Goal: Information Seeking & Learning: Learn about a topic

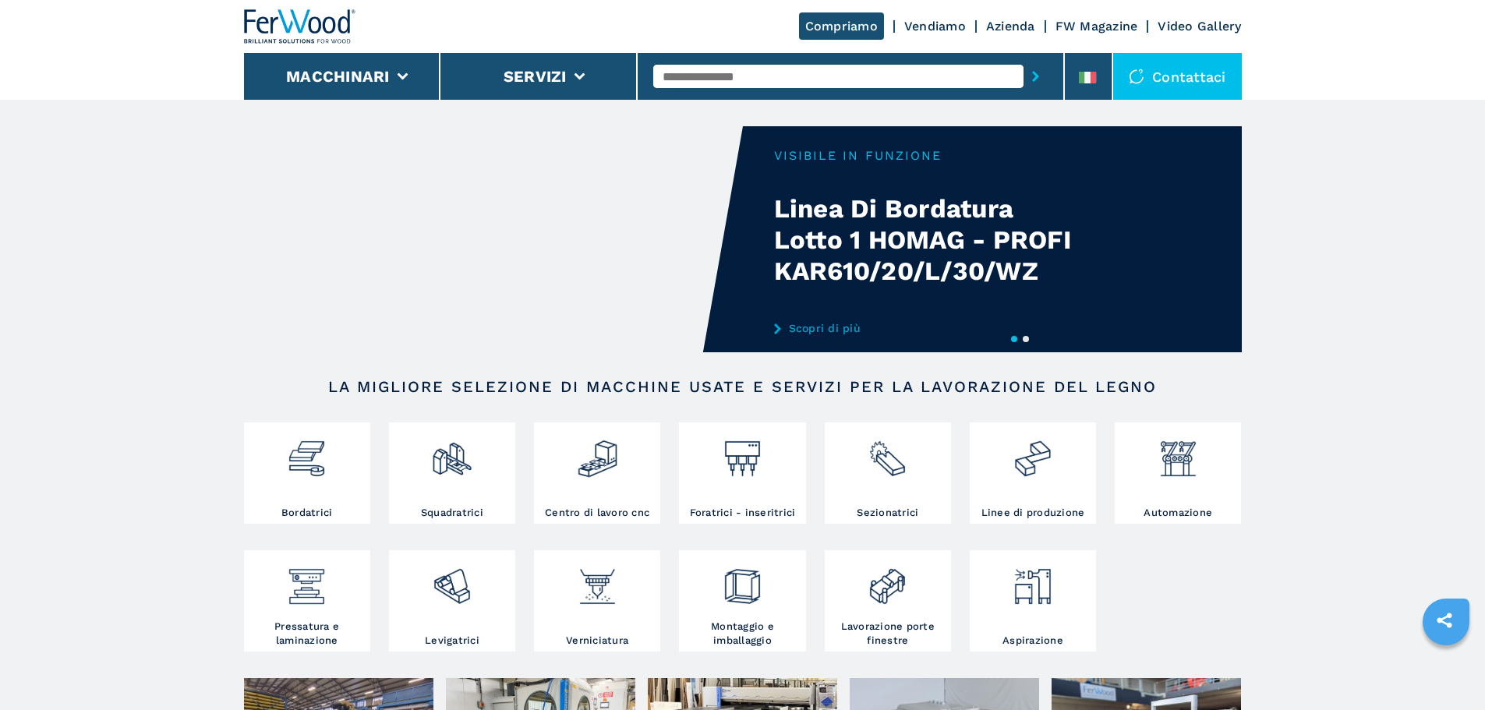
click at [755, 78] on input "text" at bounding box center [838, 76] width 370 height 23
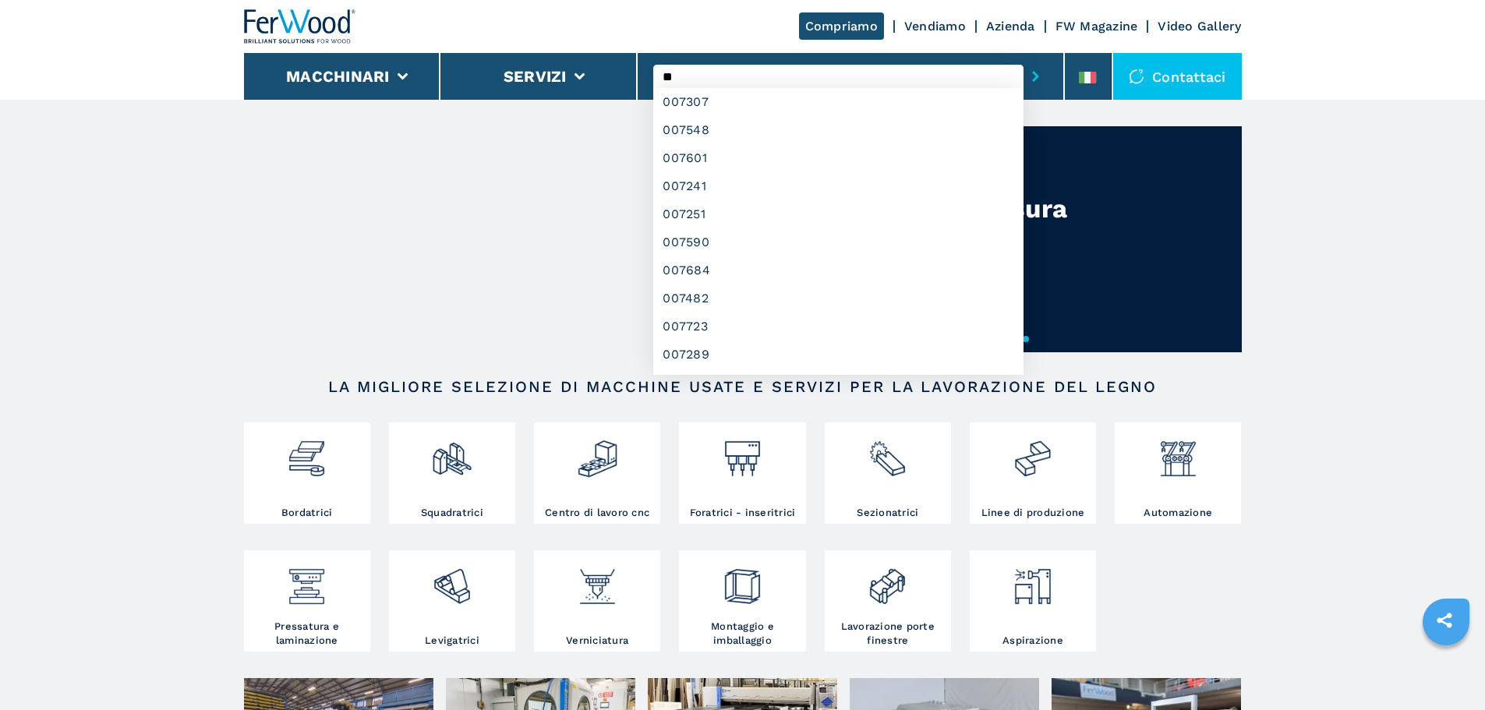
type input "*"
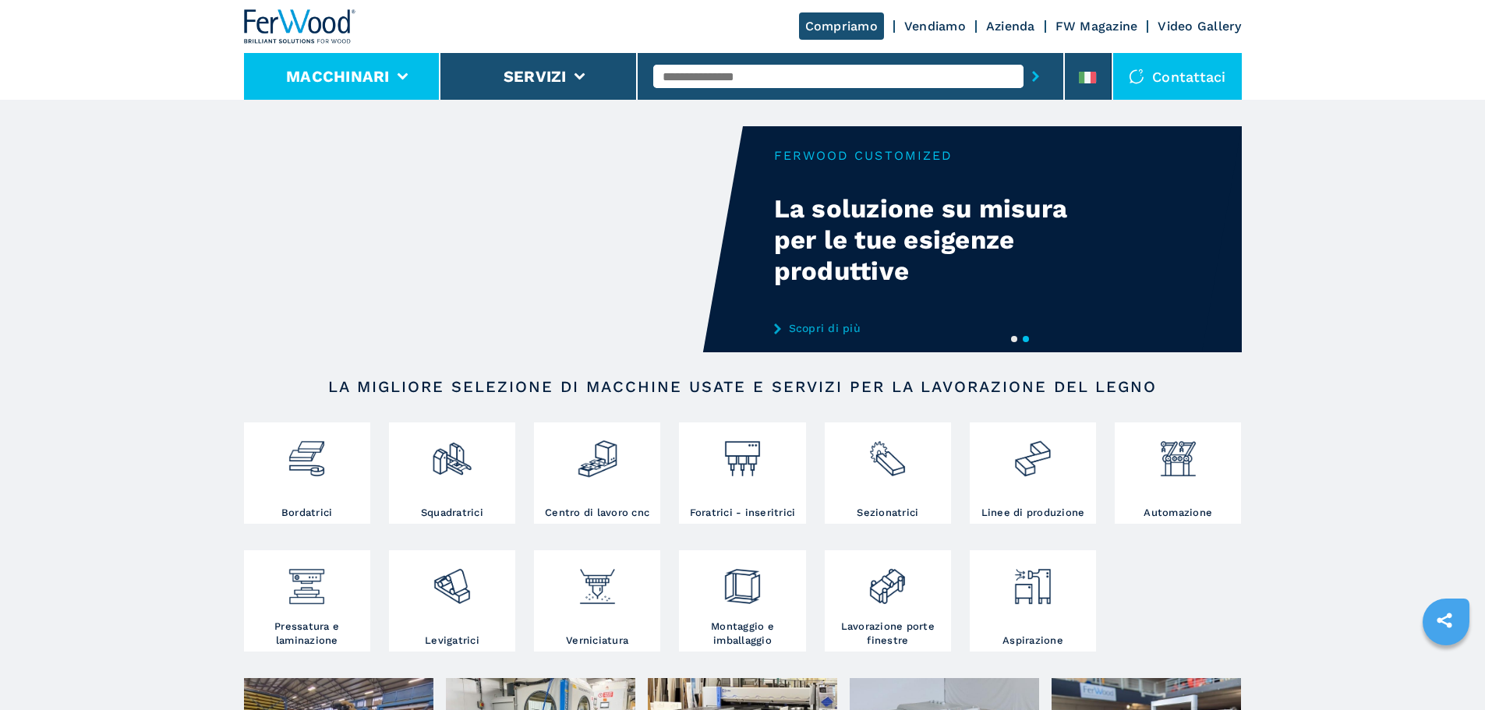
click at [391, 77] on li "Macchinari" at bounding box center [342, 76] width 197 height 47
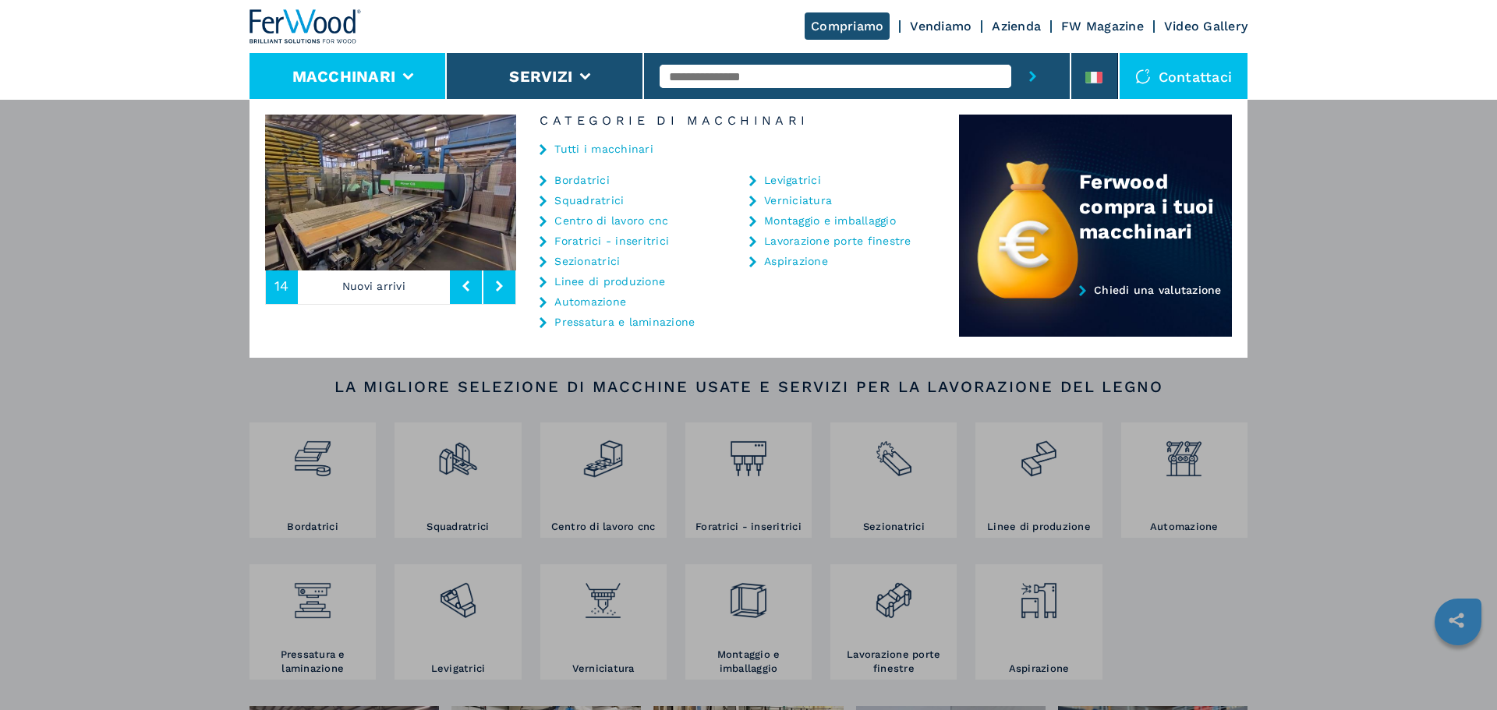
click at [625, 285] on link "Linee di produzione" at bounding box center [609, 281] width 111 height 11
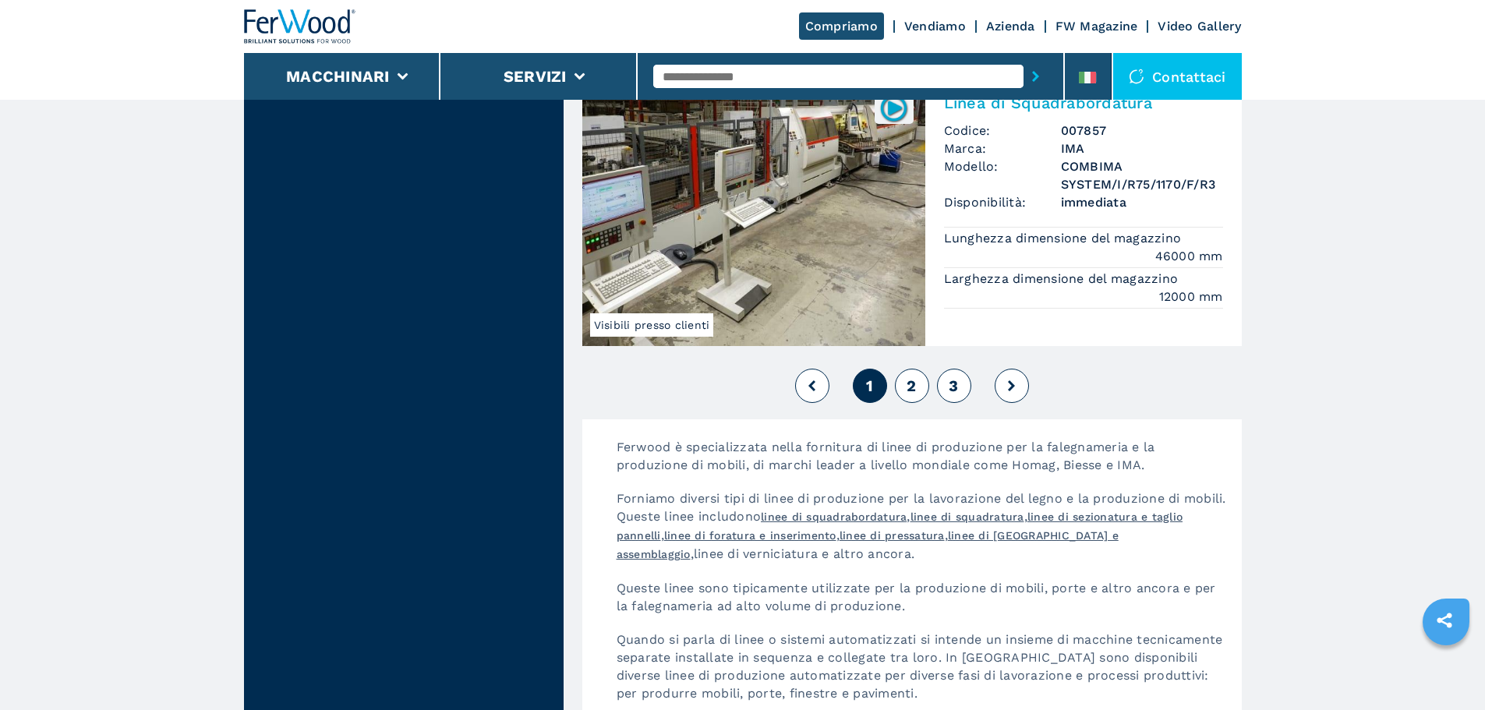
scroll to position [3587, 0]
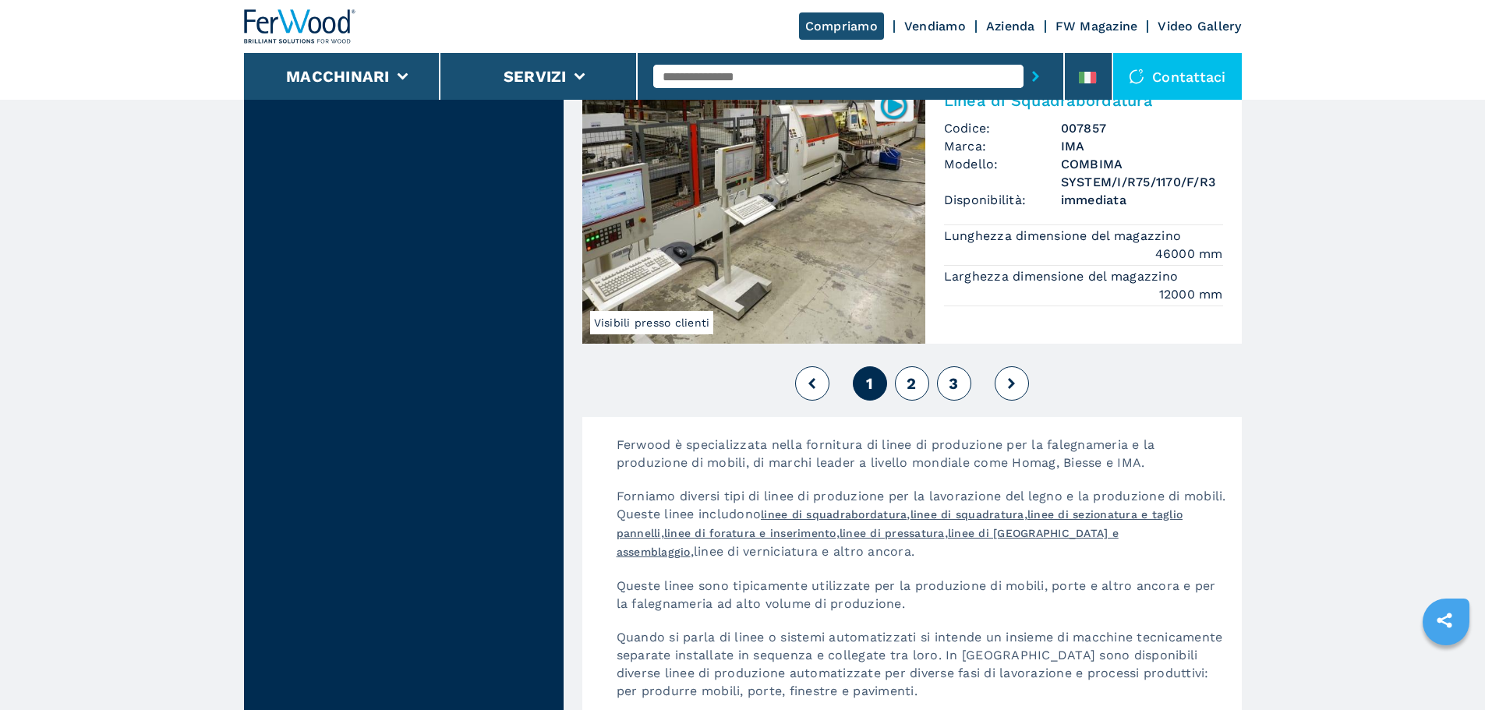
click at [912, 391] on span "2" at bounding box center [911, 383] width 9 height 19
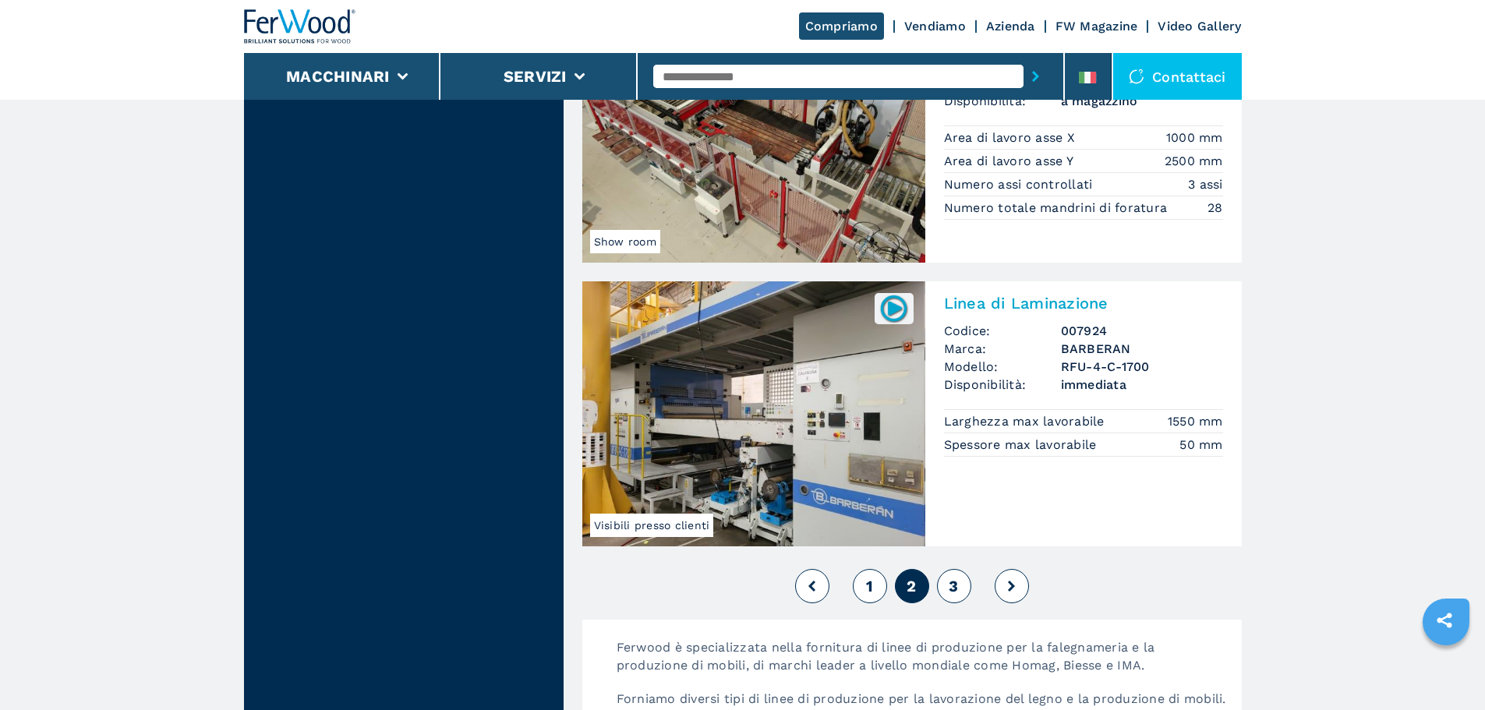
scroll to position [3759, 0]
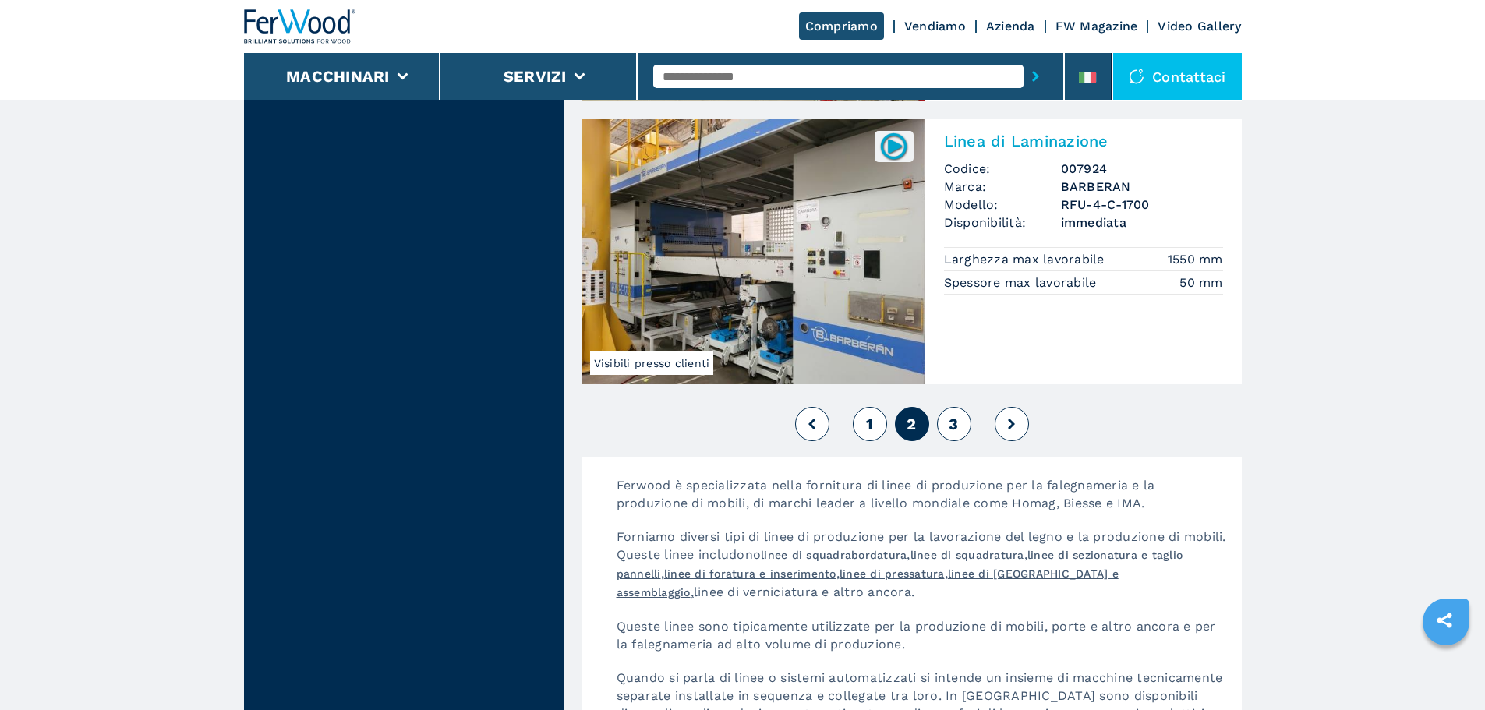
click at [968, 409] on button "3" at bounding box center [954, 424] width 34 height 34
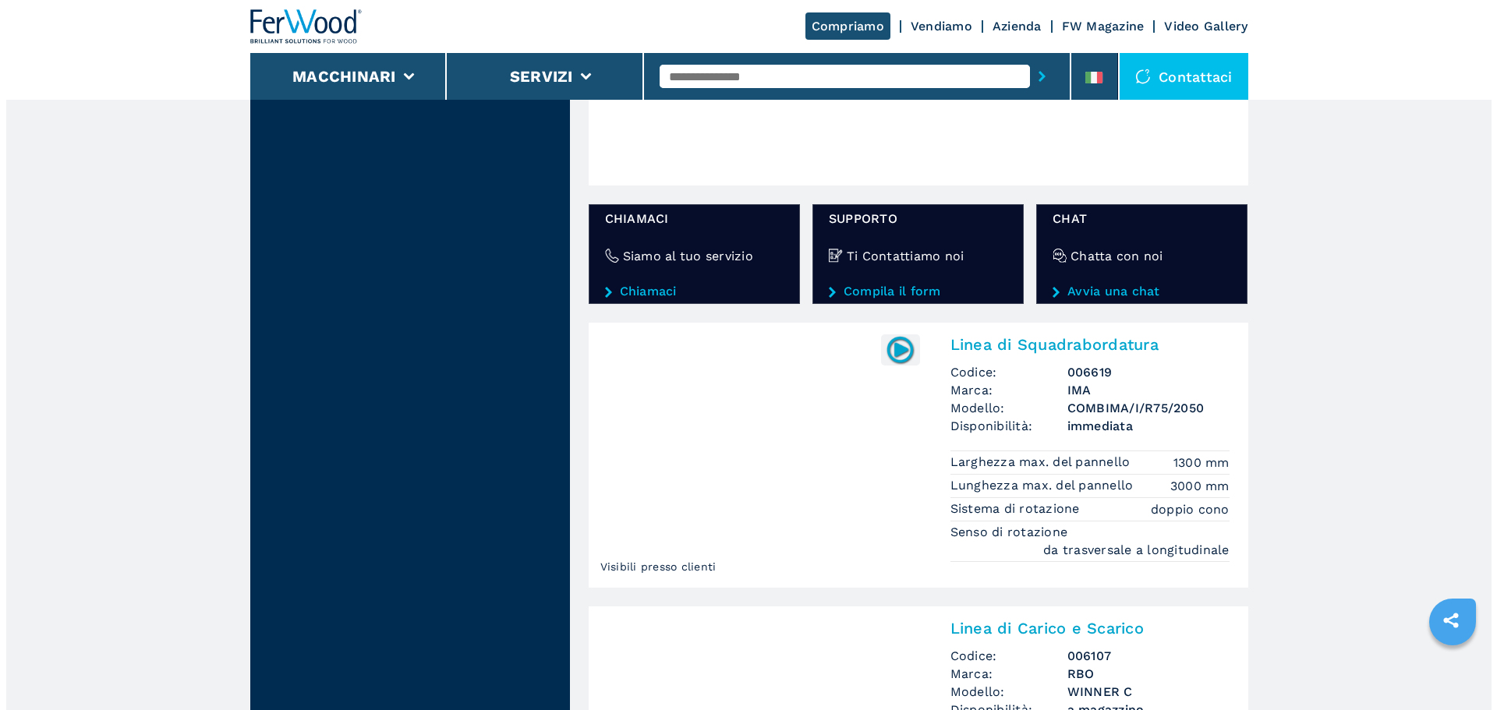
scroll to position [2261, 0]
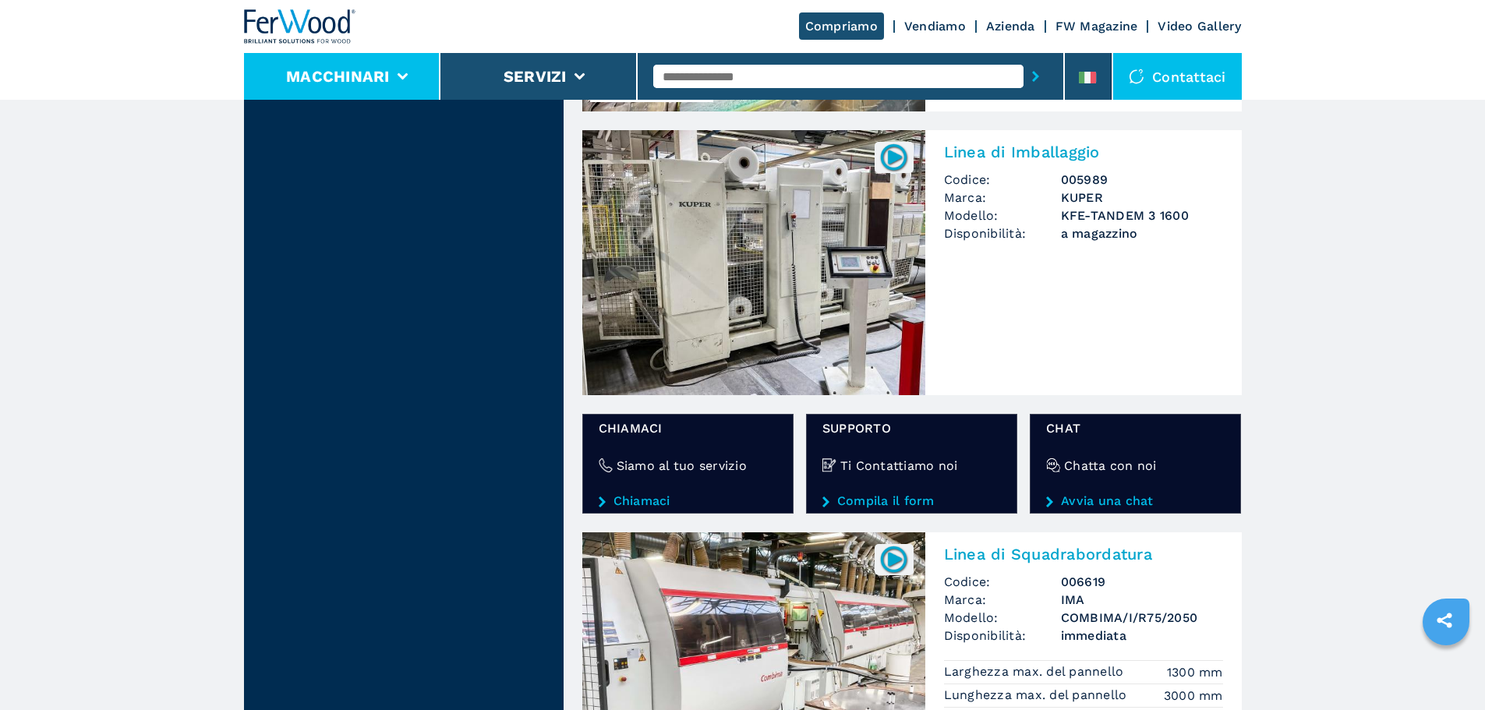
click at [366, 91] on li "Macchinari" at bounding box center [342, 76] width 197 height 47
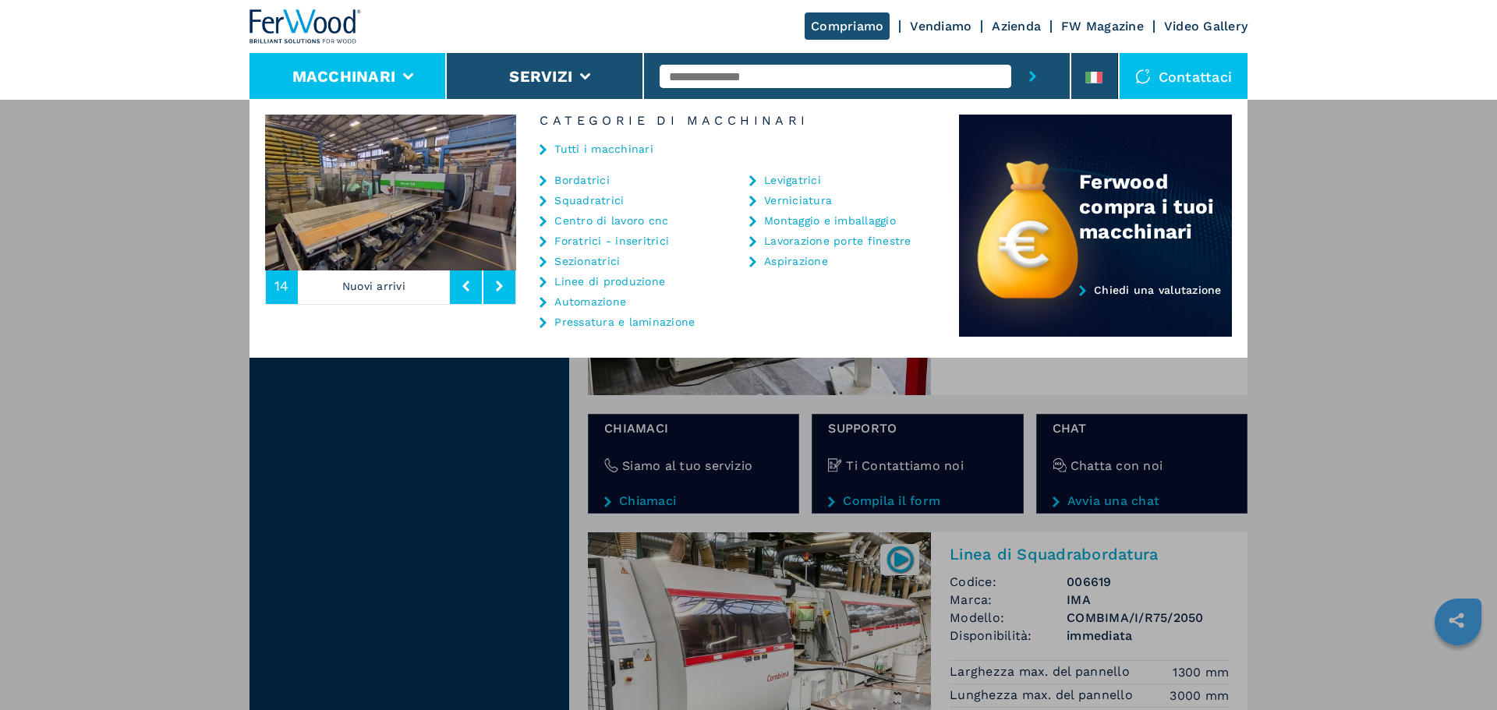
click at [605, 179] on link "Bordatrici" at bounding box center [581, 180] width 55 height 11
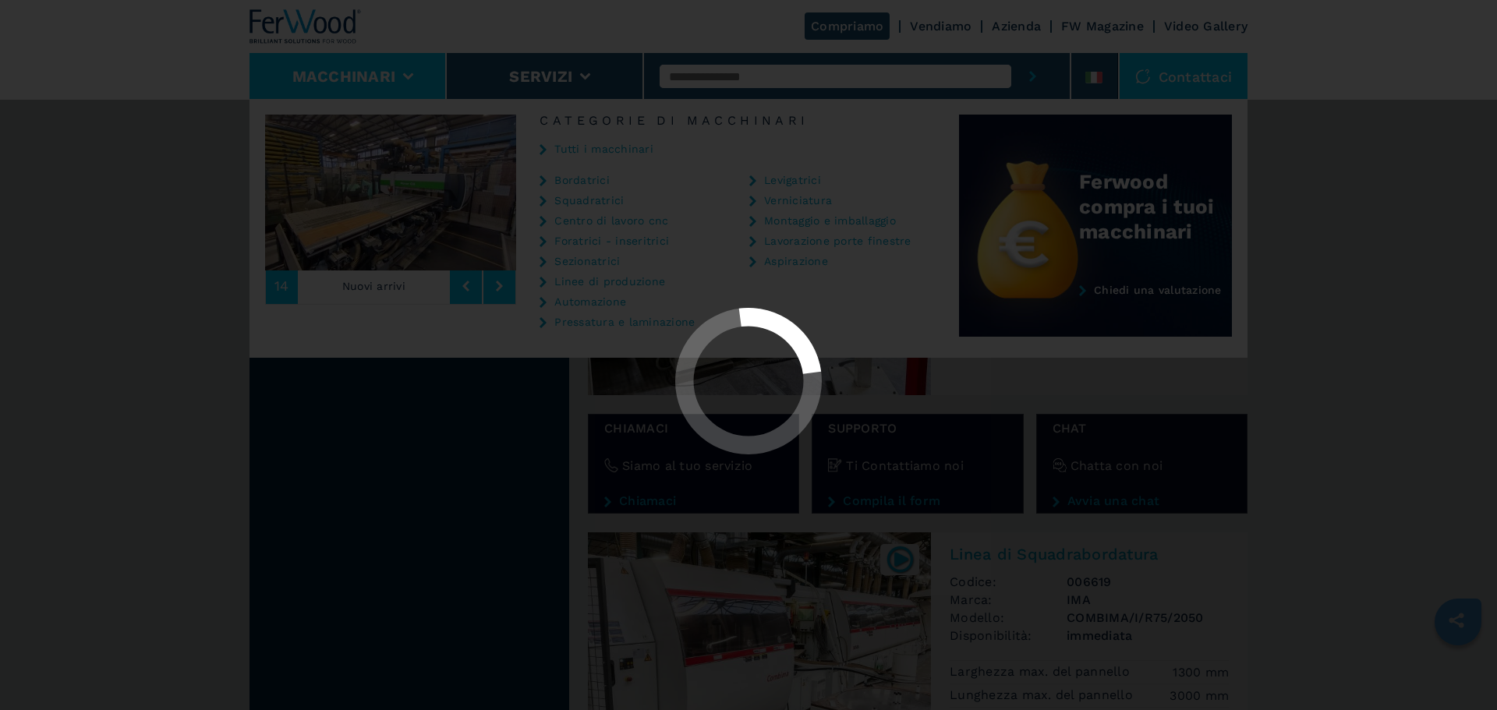
select select "**********"
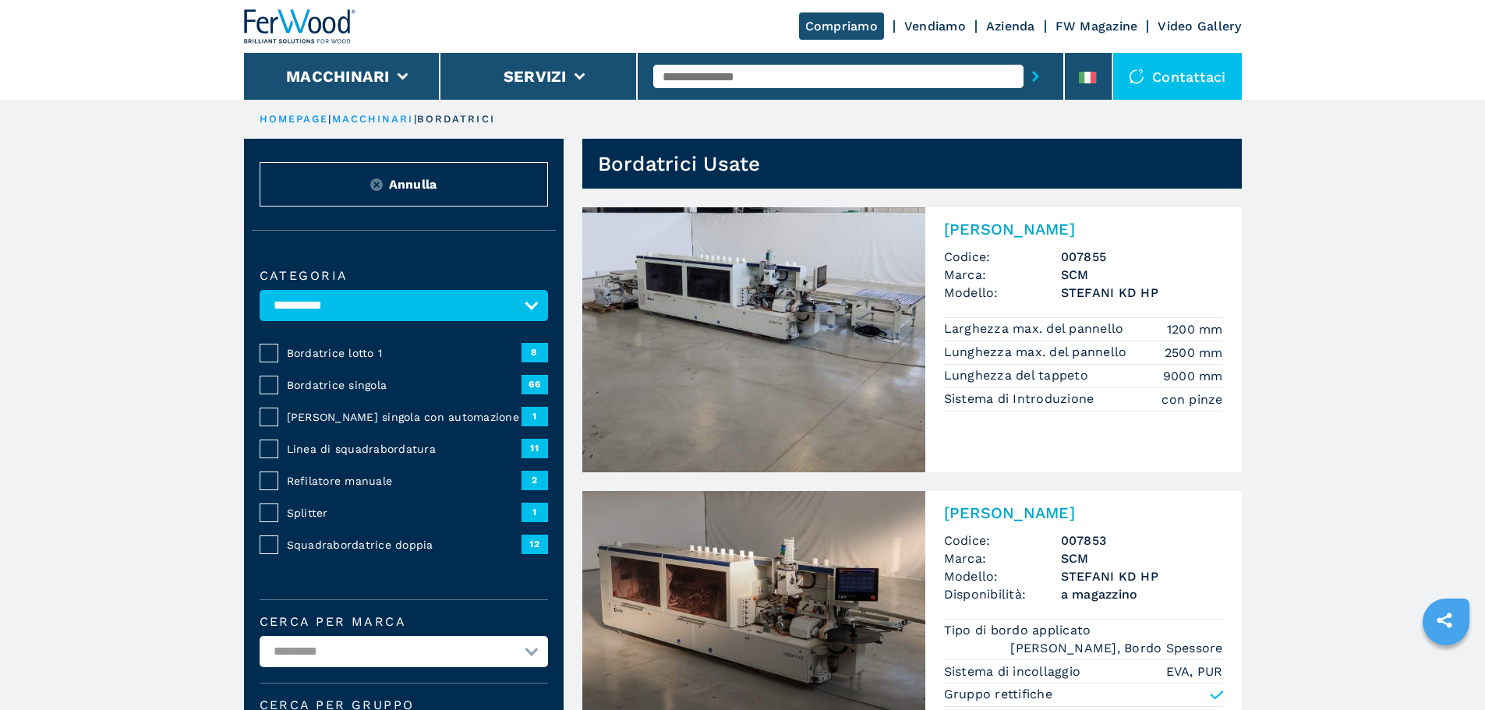
click at [883, 429] on img at bounding box center [753, 339] width 343 height 265
